Goal: Task Accomplishment & Management: Manage account settings

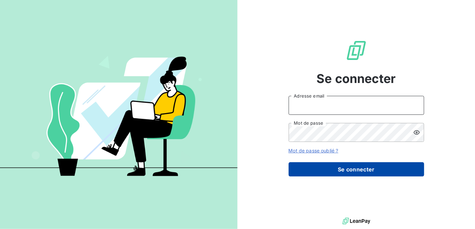
type input "[PERSON_NAME][EMAIL_ADDRESS][DOMAIN_NAME]"
click at [362, 171] on button "Se connecter" at bounding box center [357, 169] width 136 height 14
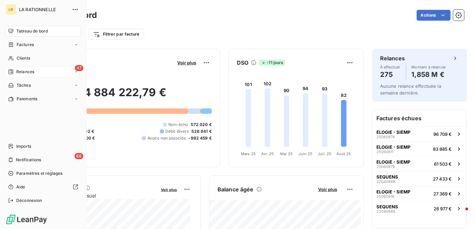
click at [27, 71] on span "Relances" at bounding box center [25, 72] width 18 height 6
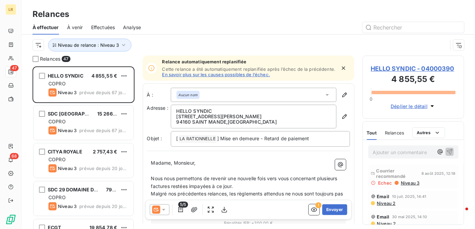
scroll to position [157, 97]
click at [381, 27] on input "text" at bounding box center [414, 27] width 102 height 11
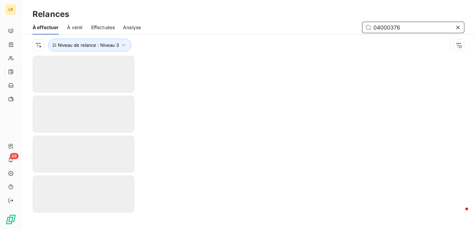
type input "04000376"
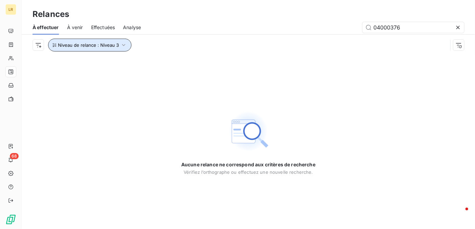
click at [124, 44] on icon "button" at bounding box center [123, 45] width 7 height 7
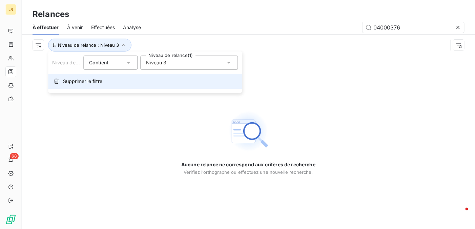
click at [69, 80] on span "Supprimer le filtre" at bounding box center [82, 81] width 39 height 7
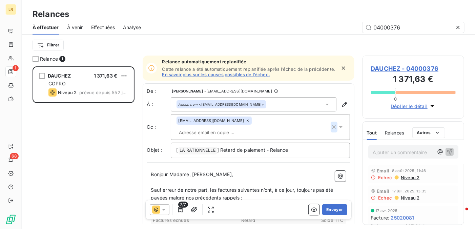
click at [333, 125] on icon "button" at bounding box center [334, 126] width 3 height 3
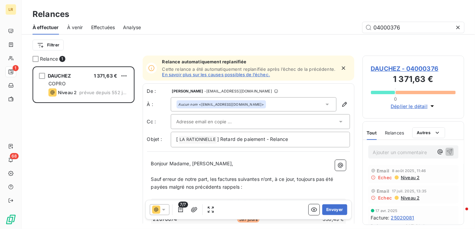
click at [324, 103] on icon at bounding box center [327, 104] width 7 height 7
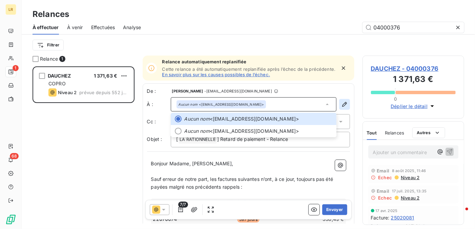
click at [342, 104] on icon "button" at bounding box center [345, 104] width 7 height 7
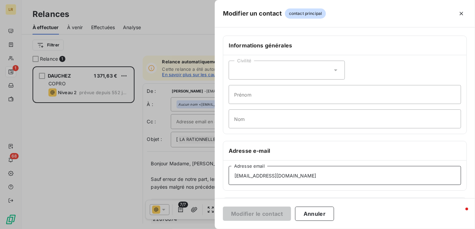
drag, startPoint x: 281, startPoint y: 175, endPoint x: 222, endPoint y: 175, distance: 58.3
click at [222, 176] on div "Informations générales Civilité Prénom Nom Adresse e-mail [EMAIL_ADDRESS][DOMAI…" at bounding box center [345, 186] width 260 height 301
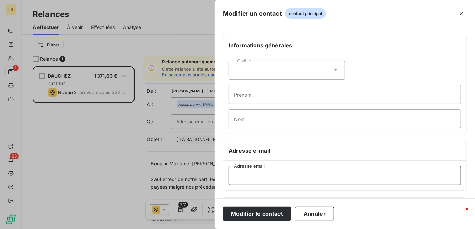
paste input "[EMAIL_ADDRESS][DOMAIN_NAME]"
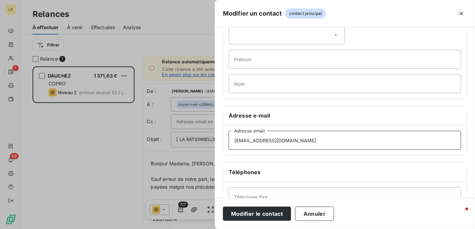
scroll to position [102, 0]
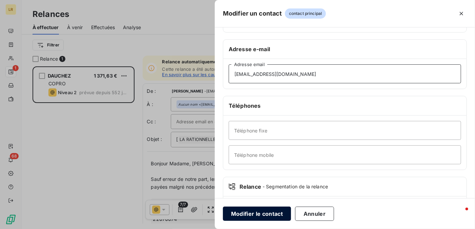
type input "[EMAIL_ADDRESS][DOMAIN_NAME]"
click at [254, 213] on button "Modifier le contact" at bounding box center [257, 214] width 68 height 14
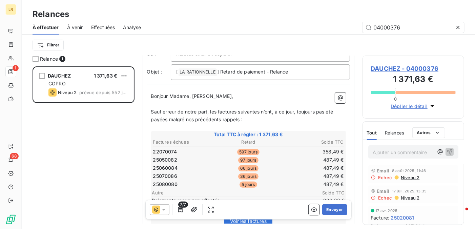
scroll to position [68, 0]
click at [182, 210] on icon "button" at bounding box center [180, 209] width 5 height 5
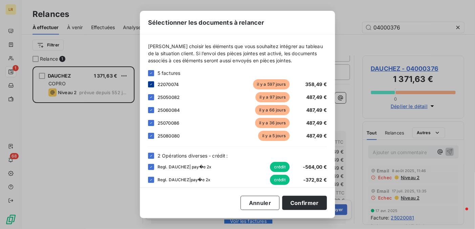
click at [153, 83] on icon at bounding box center [151, 84] width 4 height 4
click at [296, 203] on button "Confirmer" at bounding box center [304, 203] width 45 height 14
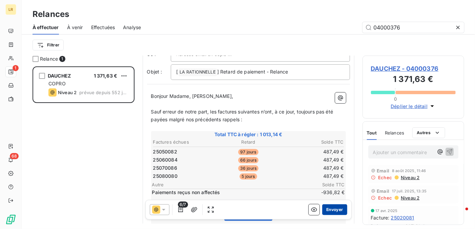
click at [331, 210] on button "Envoyer" at bounding box center [335, 209] width 25 height 11
